Goal: Information Seeking & Learning: Find contact information

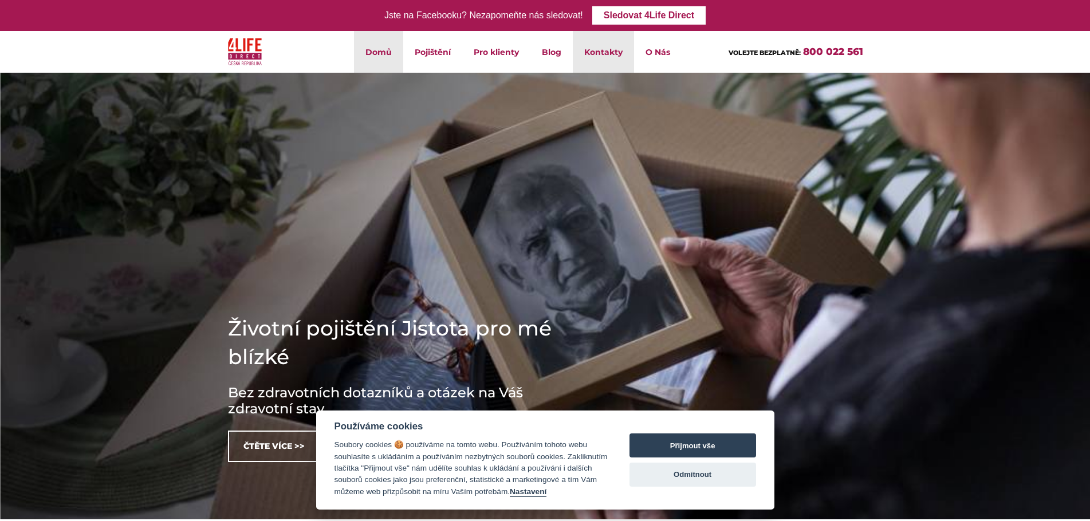
click at [594, 54] on link "Kontakty" at bounding box center [603, 52] width 61 height 42
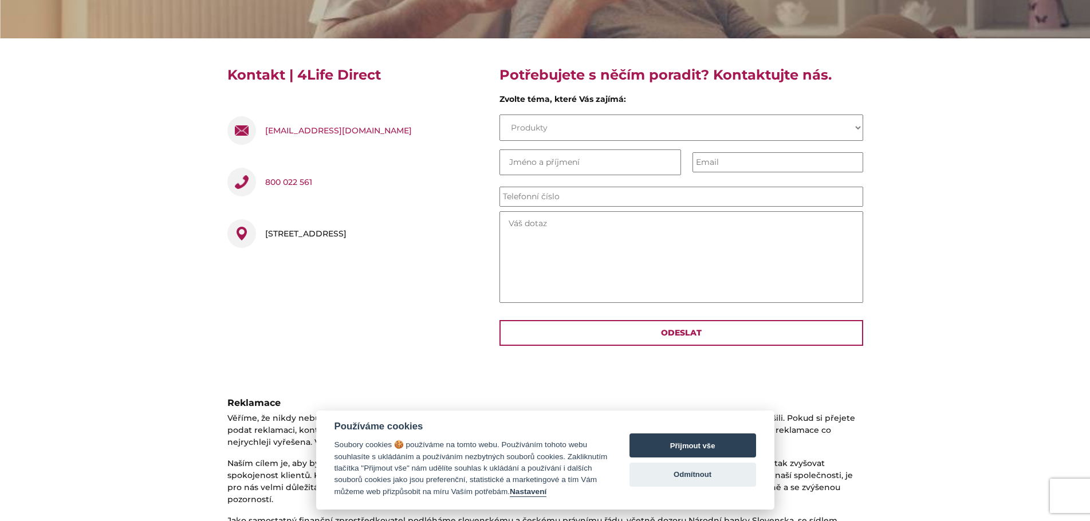
scroll to position [292, 0]
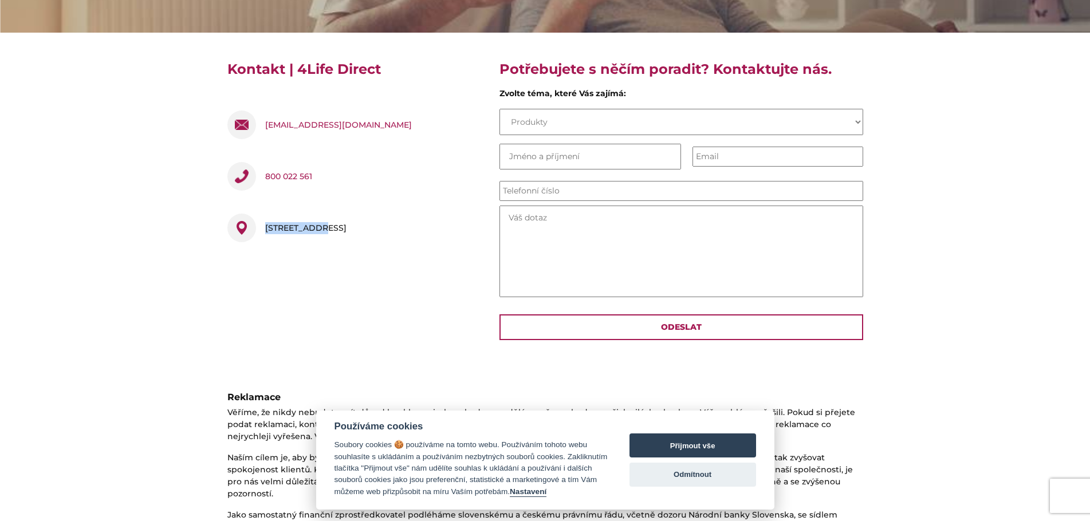
drag, startPoint x: 317, startPoint y: 227, endPoint x: 250, endPoint y: 223, distance: 67.1
click at [250, 223] on div "[STREET_ADDRESS]" at bounding box center [354, 230] width 255 height 52
click at [364, 260] on div "Kontakt | 4Life Direct [EMAIL_ADDRESS][DOMAIN_NAME] 800 022 561 [STREET_ADDRESS]" at bounding box center [355, 204] width 272 height 289
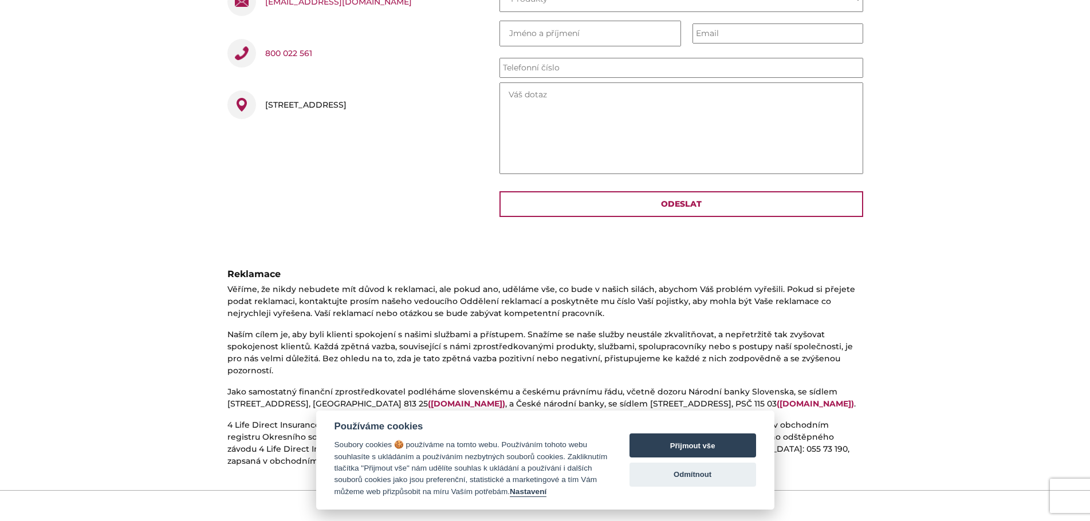
scroll to position [354, 0]
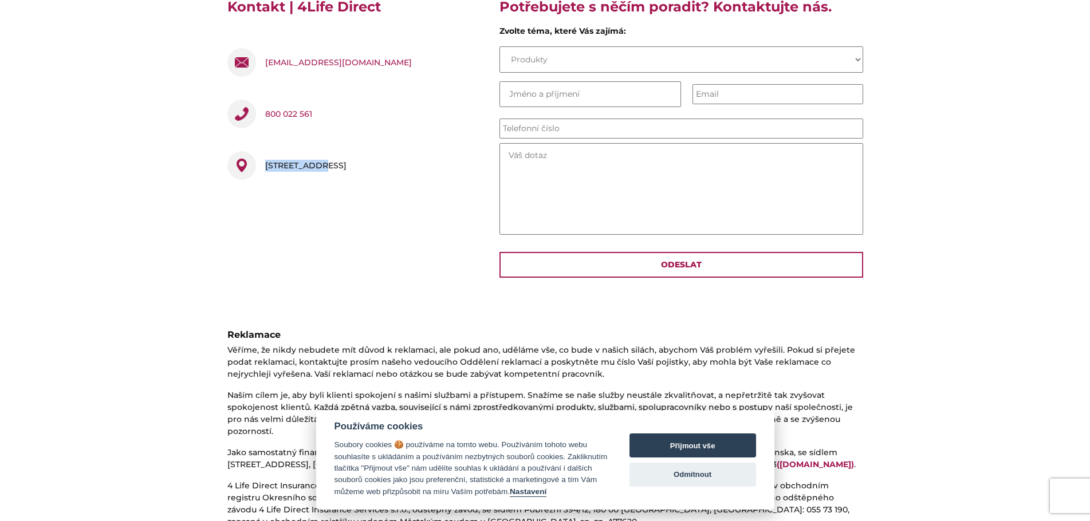
drag, startPoint x: 319, startPoint y: 165, endPoint x: 246, endPoint y: 161, distance: 72.8
click at [246, 161] on div "[STREET_ADDRESS]" at bounding box center [354, 168] width 255 height 52
copy div "Pobřežní 394"
drag, startPoint x: 334, startPoint y: 164, endPoint x: 393, endPoint y: 176, distance: 60.2
click at [346, 176] on div "[STREET_ADDRESS]" at bounding box center [305, 165] width 81 height 29
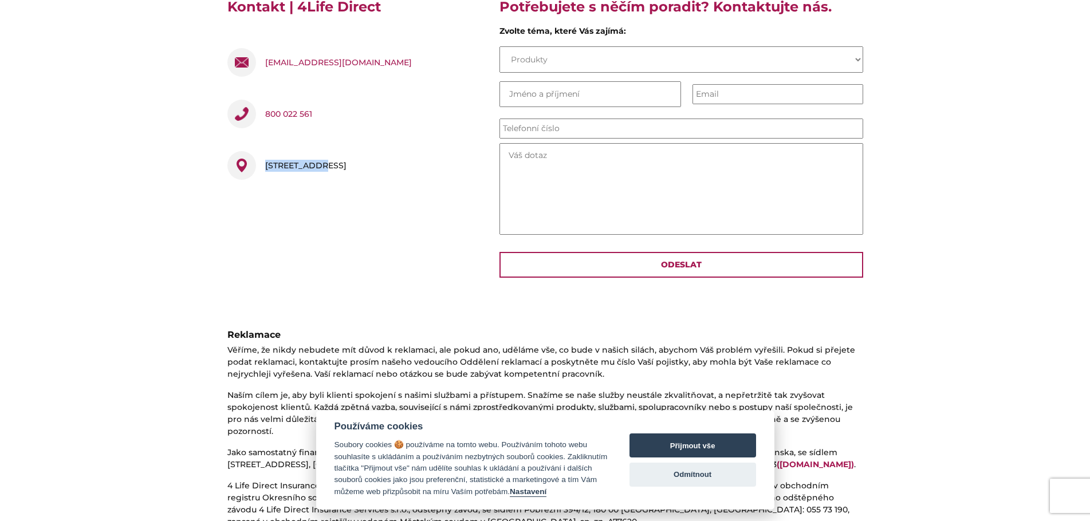
copy div "186 00 [GEOGRAPHIC_DATA] 8"
click at [332, 174] on div "[STREET_ADDRESS]" at bounding box center [305, 165] width 81 height 29
drag, startPoint x: 317, startPoint y: 166, endPoint x: 252, endPoint y: 170, distance: 64.8
click at [252, 170] on div "[STREET_ADDRESS]" at bounding box center [354, 168] width 255 height 52
copy div "Pobřežní 394"
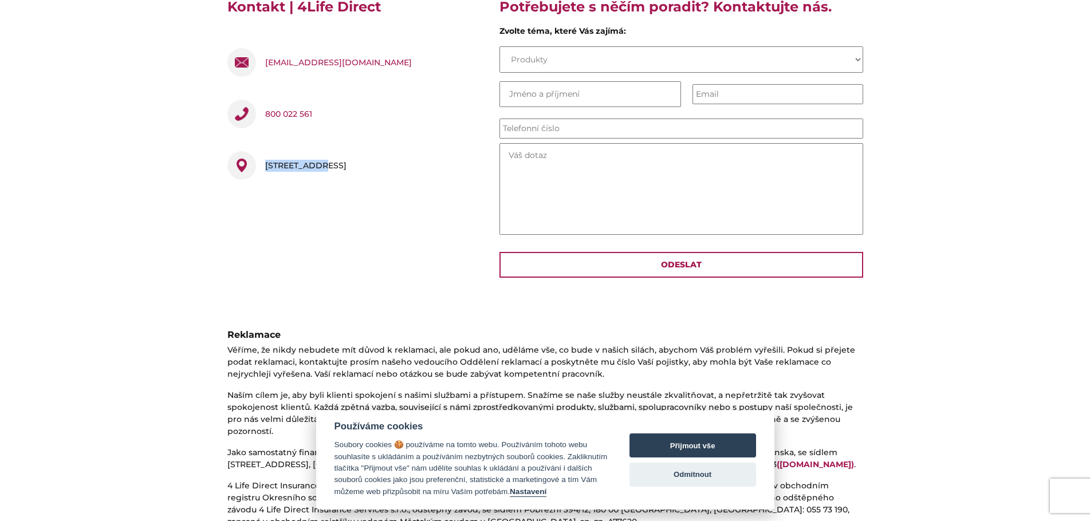
drag, startPoint x: 396, startPoint y: 167, endPoint x: 379, endPoint y: 169, distance: 16.8
click at [346, 169] on div "[STREET_ADDRESS]" at bounding box center [305, 165] width 81 height 29
drag, startPoint x: 394, startPoint y: 167, endPoint x: 362, endPoint y: 167, distance: 32.1
click at [346, 167] on div "[STREET_ADDRESS]" at bounding box center [305, 165] width 81 height 29
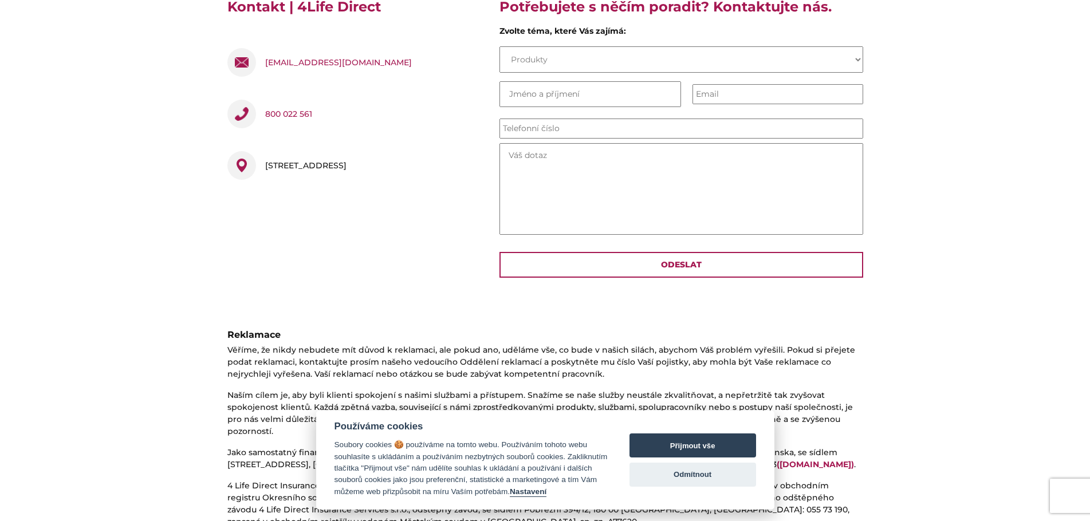
copy div "Praha 8"
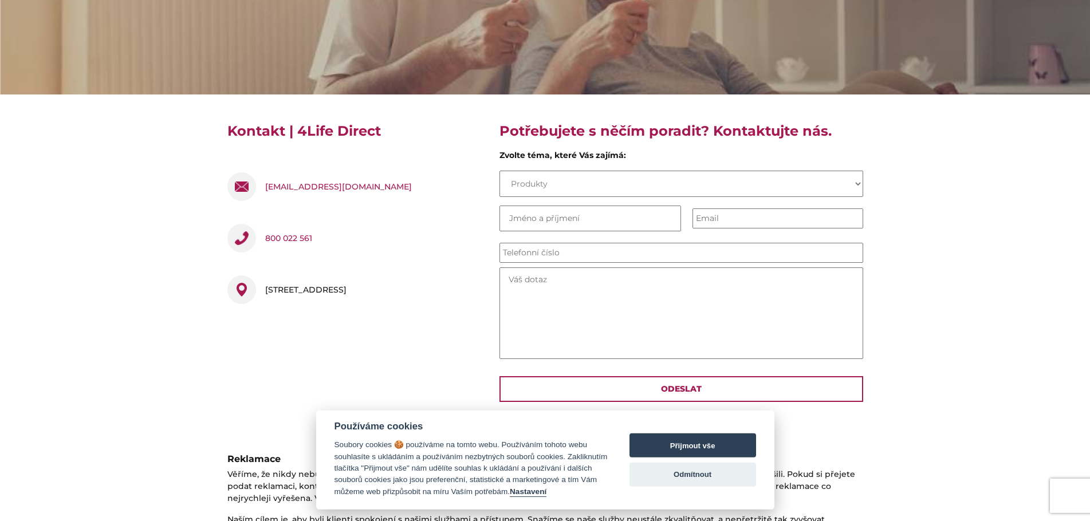
scroll to position [234, 0]
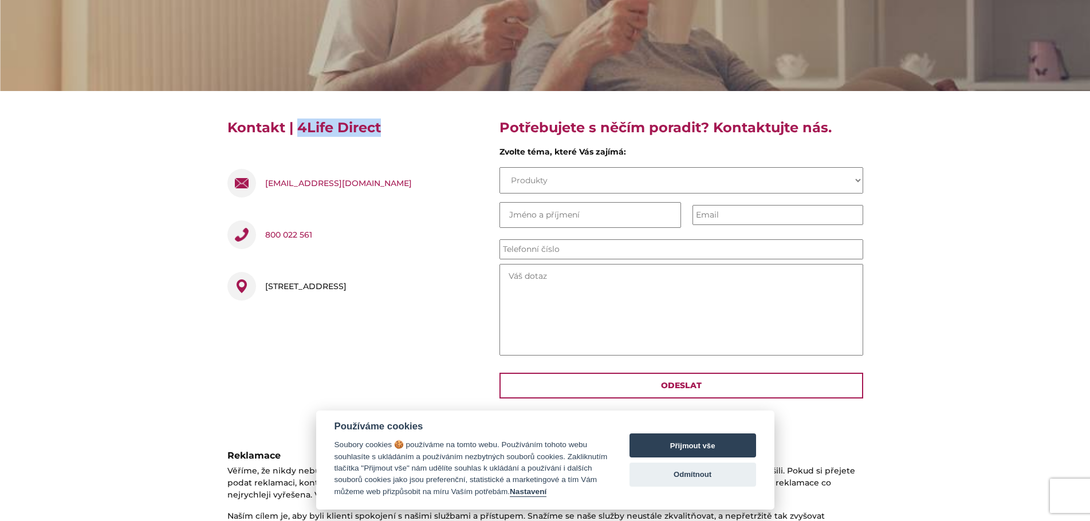
drag, startPoint x: 298, startPoint y: 128, endPoint x: 382, endPoint y: 128, distance: 84.7
click at [382, 128] on h4 "Kontakt | 4Life Direct" at bounding box center [354, 132] width 255 height 27
copy h4 "4Life Direct"
click at [439, 154] on div "[EMAIL_ADDRESS][DOMAIN_NAME] 800 022 561 [STREET_ADDRESS]" at bounding box center [354, 230] width 255 height 168
